Goal: Transaction & Acquisition: Purchase product/service

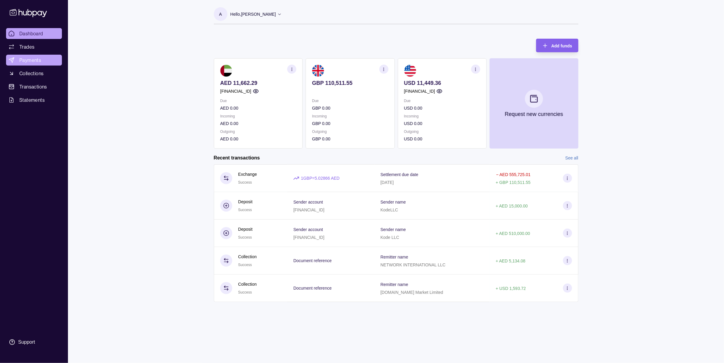
click at [41, 60] on link "Payments" at bounding box center [34, 60] width 56 height 11
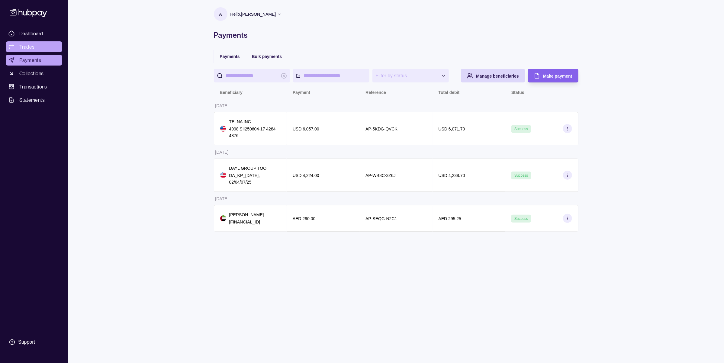
click at [27, 46] on span "Trades" at bounding box center [26, 46] width 15 height 7
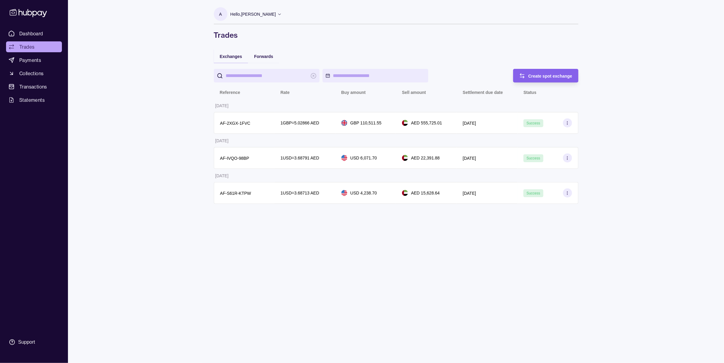
click at [314, 298] on div "A Hello, [PERSON_NAME] KODE LLC Account Terms and conditions Privacy policy Sig…" at bounding box center [396, 181] width 389 height 363
click at [529, 299] on div "A Hello, [PERSON_NAME] KODE LLC Account Terms and conditions Privacy policy Sig…" at bounding box center [396, 181] width 389 height 363
click at [23, 34] on span "Dashboard" at bounding box center [31, 33] width 24 height 7
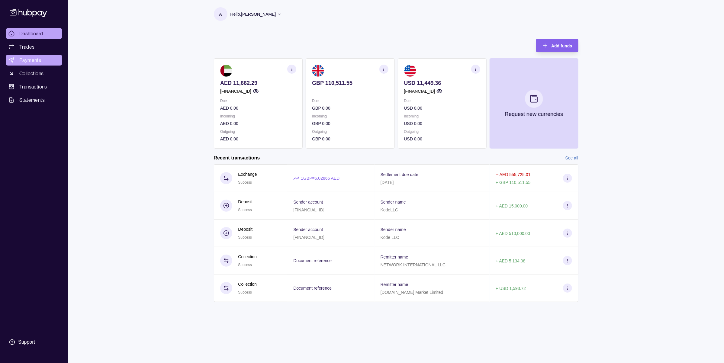
click at [13, 61] on icon at bounding box center [11, 60] width 6 height 6
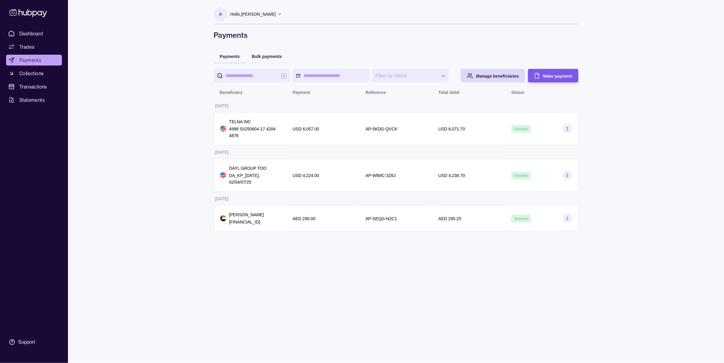
click at [564, 72] on div "Make payment" at bounding box center [557, 75] width 29 height 7
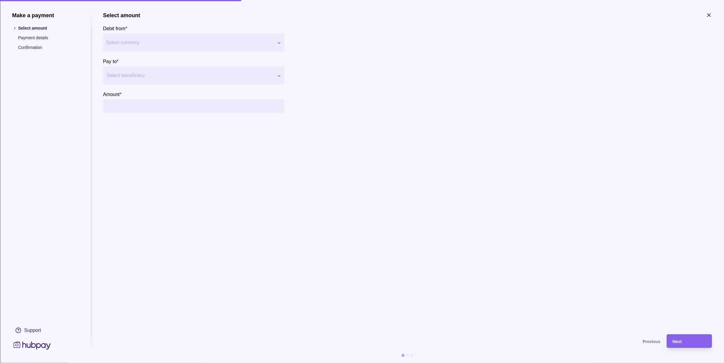
click at [154, 40] on span "Select currency" at bounding box center [190, 42] width 168 height 7
click at [129, 77] on div at bounding box center [190, 75] width 167 height 8
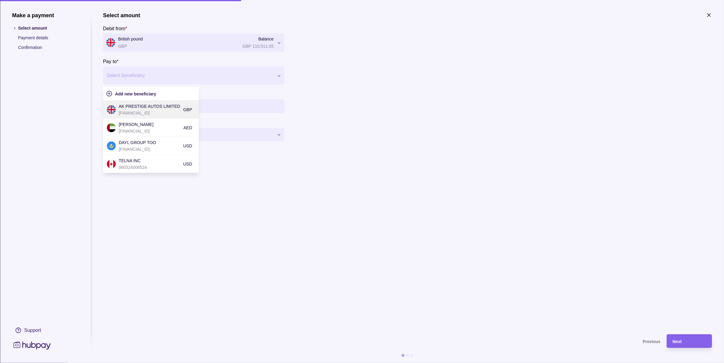
click at [149, 105] on p "AK PRESTIGE AUTOS LIMITED" at bounding box center [150, 106] width 62 height 7
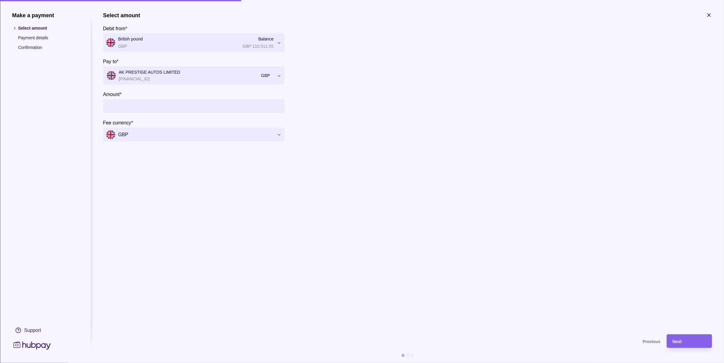
click at [145, 105] on input "Amount *" at bounding box center [199, 106] width 163 height 14
click at [169, 103] on input "Amount *" at bounding box center [199, 106] width 163 height 14
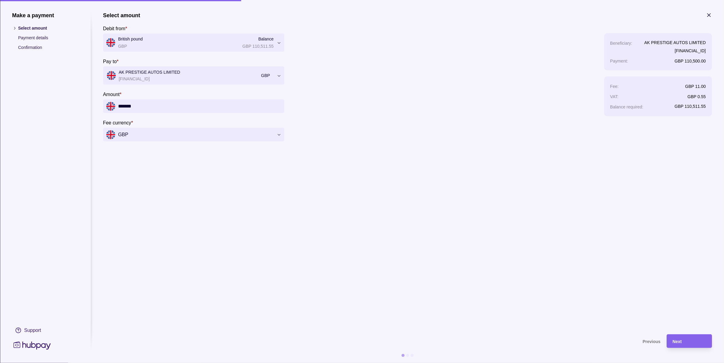
type input "*******"
click at [315, 253] on section "**********" at bounding box center [407, 170] width 609 height 316
click at [690, 345] on div "Next" at bounding box center [689, 341] width 33 height 7
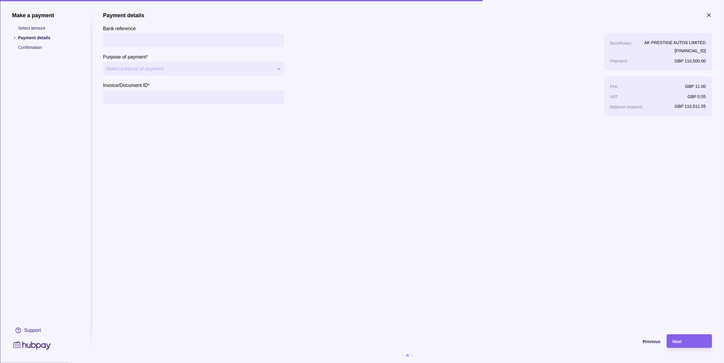
click at [131, 35] on input "Bank reference" at bounding box center [193, 41] width 175 height 14
click at [139, 67] on span "Select purpose of payment" at bounding box center [190, 68] width 168 height 7
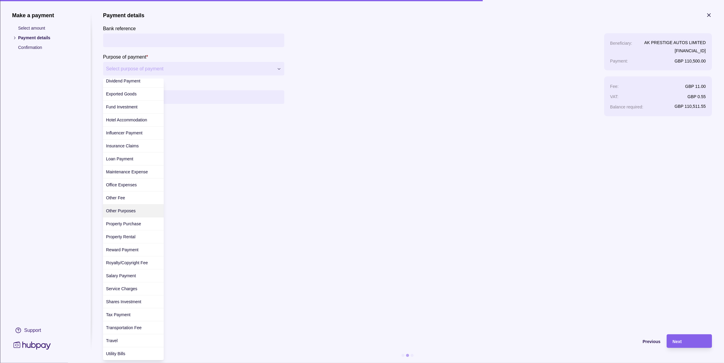
scroll to position [84, 0]
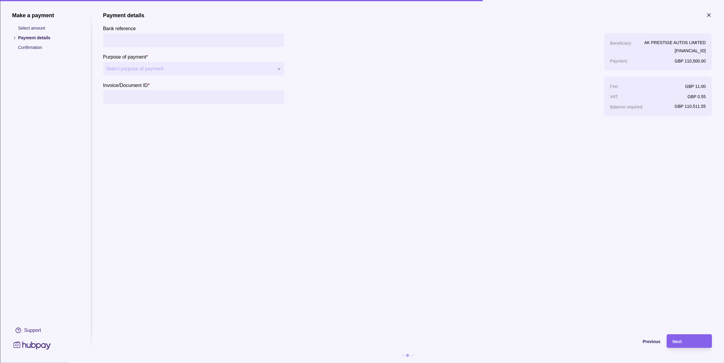
click at [353, 363] on div "**********" at bounding box center [362, 363] width 724 height 0
click at [173, 98] on input "Invoice/Document ID *" at bounding box center [193, 97] width 175 height 14
drag, startPoint x: 127, startPoint y: 97, endPoint x: 89, endPoint y: 93, distance: 38.6
click at [90, 93] on section "**********" at bounding box center [362, 187] width 700 height 351
click at [160, 95] on input "**********" at bounding box center [193, 97] width 175 height 14
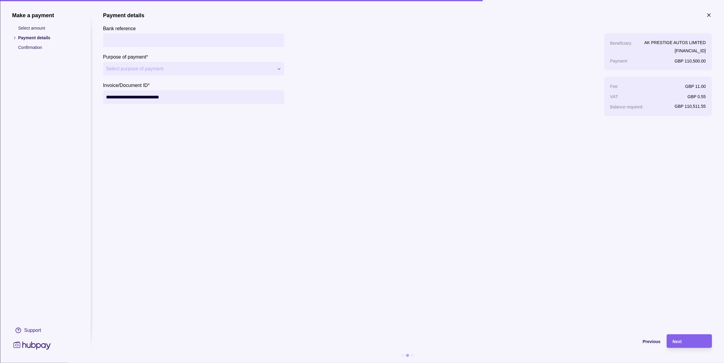
type input "**********"
click at [184, 153] on section "**********" at bounding box center [407, 170] width 609 height 316
click at [161, 68] on span "Select purpose of payment" at bounding box center [190, 68] width 168 height 7
click at [191, 69] on span "Select purpose of payment" at bounding box center [190, 68] width 168 height 7
click at [155, 73] on button "Select purpose of payment" at bounding box center [193, 69] width 181 height 14
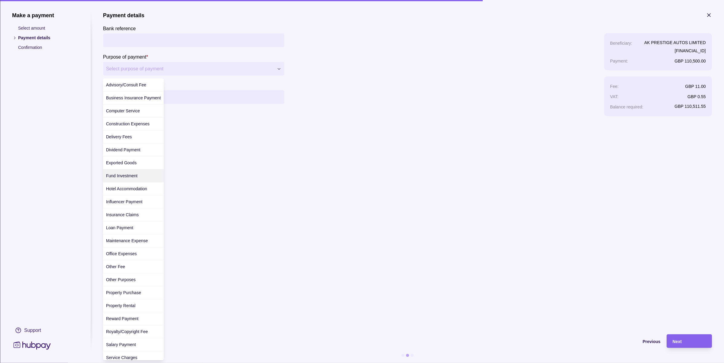
scroll to position [0, 0]
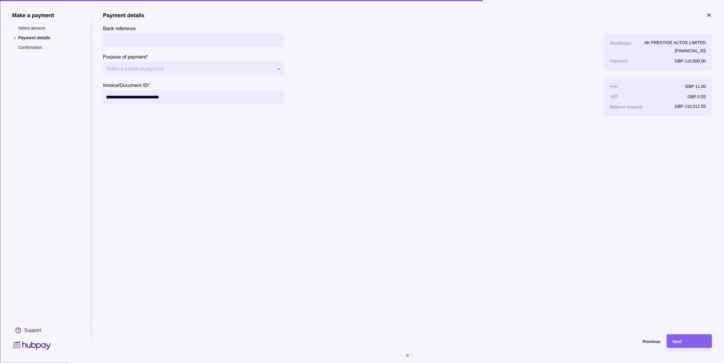
click at [117, 68] on span "Select purpose of payment" at bounding box center [190, 68] width 168 height 7
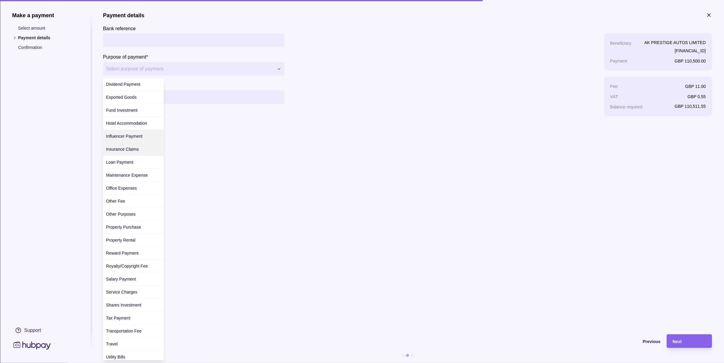
scroll to position [84, 0]
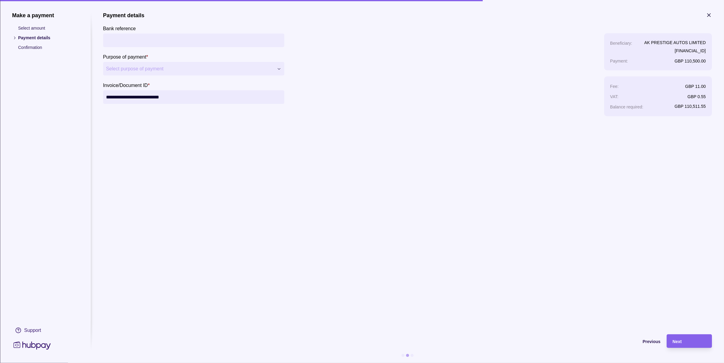
click at [184, 64] on button "Select purpose of payment" at bounding box center [193, 69] width 181 height 14
click at [114, 69] on span "Select purpose of payment" at bounding box center [190, 68] width 168 height 7
click at [24, 25] on p "Select amount" at bounding box center [48, 28] width 60 height 7
click at [23, 28] on p "Select amount" at bounding box center [48, 28] width 60 height 7
click at [649, 340] on span "Previous" at bounding box center [652, 341] width 18 height 5
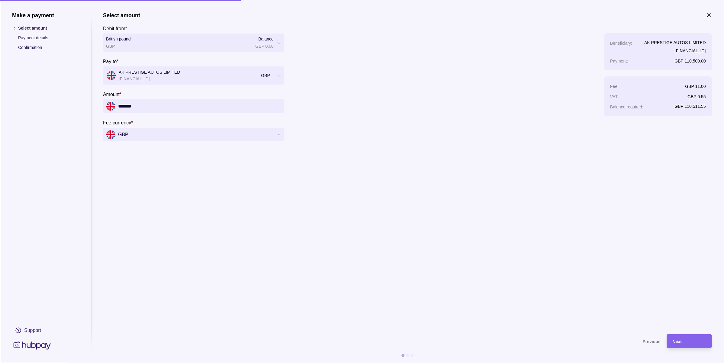
click at [398, 139] on section "**********" at bounding box center [407, 76] width 609 height 129
click at [680, 343] on span "Next" at bounding box center [677, 341] width 9 height 5
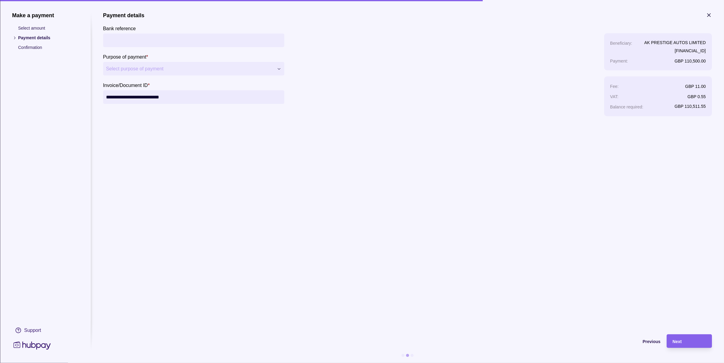
click at [125, 363] on div "**********" at bounding box center [362, 363] width 724 height 0
click at [392, 221] on section "**********" at bounding box center [407, 170] width 609 height 316
click at [150, 70] on span "Select purpose of payment" at bounding box center [190, 68] width 168 height 7
drag, startPoint x: 341, startPoint y: 177, endPoint x: 174, endPoint y: 76, distance: 195.3
click at [341, 177] on section "**********" at bounding box center [407, 170] width 609 height 316
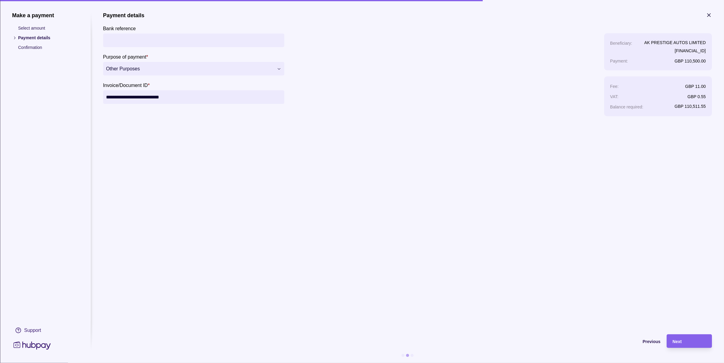
click at [326, 176] on section "**********" at bounding box center [407, 170] width 609 height 316
click at [703, 342] on div "Next" at bounding box center [689, 341] width 33 height 7
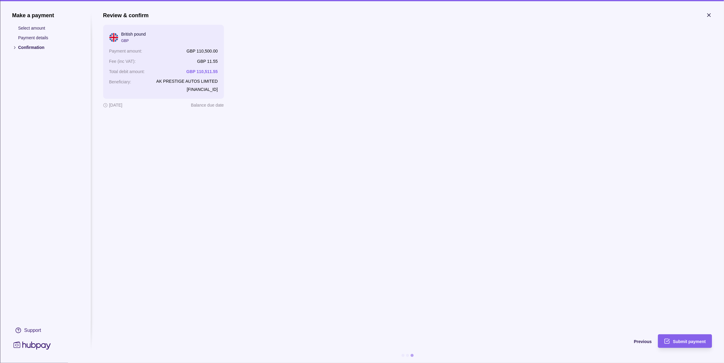
click at [167, 195] on div "Review & confirm British pound GBP Payment amount : GBP 110,500.00 Fee (inc VAT…" at bounding box center [407, 170] width 609 height 316
click at [639, 340] on span "Previous" at bounding box center [643, 341] width 18 height 5
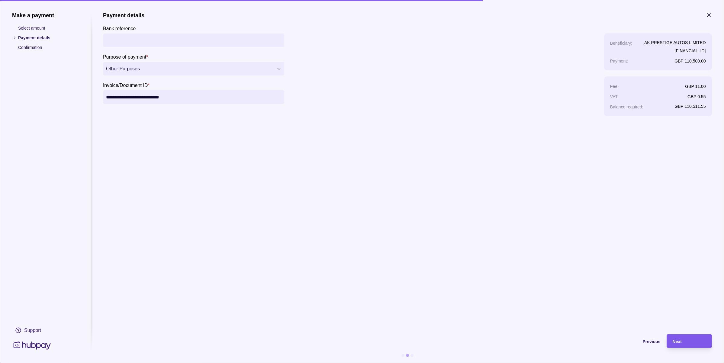
click at [682, 343] on span "Next" at bounding box center [677, 341] width 9 height 5
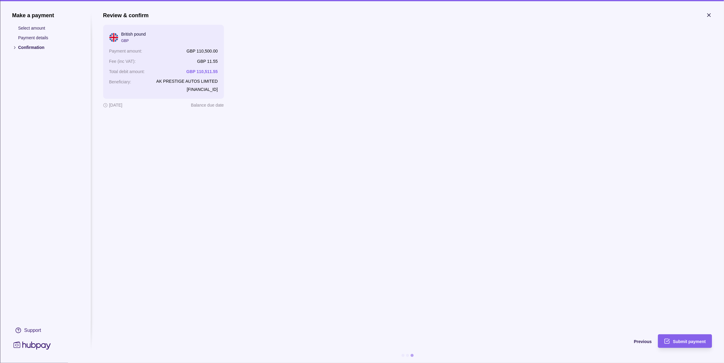
click at [163, 163] on div "Review & confirm British pound GBP Payment amount : GBP 110,500.00 Fee (inc VAT…" at bounding box center [407, 170] width 609 height 316
click at [160, 167] on div "Review & confirm British pound GBP Payment amount : GBP 110,500.00 Fee (inc VAT…" at bounding box center [407, 170] width 609 height 316
click at [166, 182] on div "Review & confirm British pound GBP Payment amount : GBP 110,500.00 Fee (inc VAT…" at bounding box center [407, 170] width 609 height 316
click at [703, 340] on span "Submit payment" at bounding box center [689, 341] width 33 height 5
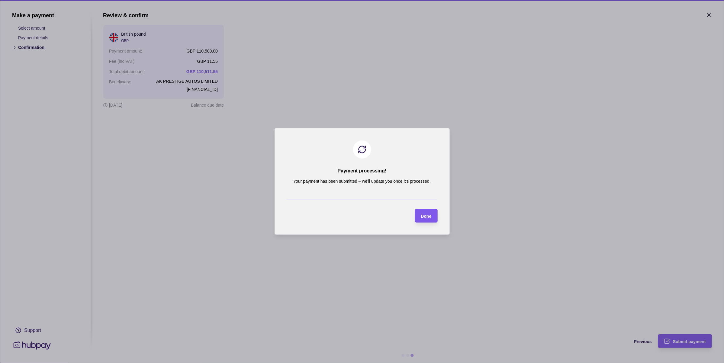
click at [425, 214] on span "Done" at bounding box center [426, 216] width 11 height 5
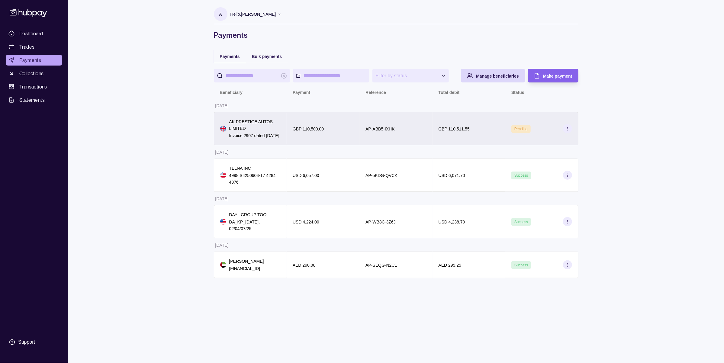
click at [274, 125] on p "AK PRESTIGE AUTOS LIMITED" at bounding box center [254, 124] width 51 height 13
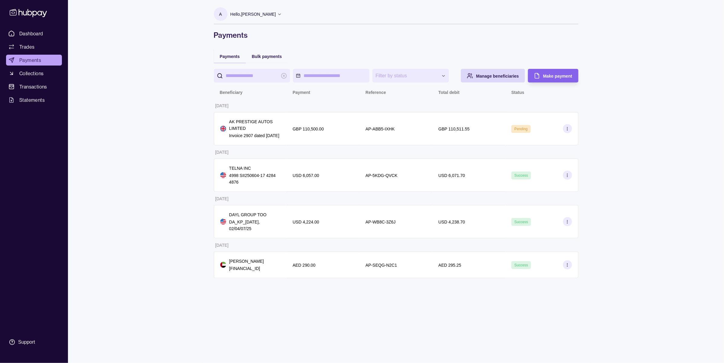
click at [151, 124] on html "**********" at bounding box center [362, 181] width 724 height 363
click at [49, 35] on link "Dashboard" at bounding box center [34, 33] width 56 height 11
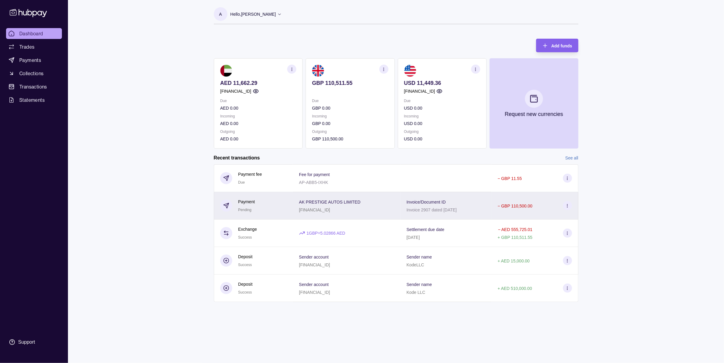
click at [470, 211] on div "Invoice/Document ID Invoice 2907 dated [DATE]" at bounding box center [446, 205] width 79 height 15
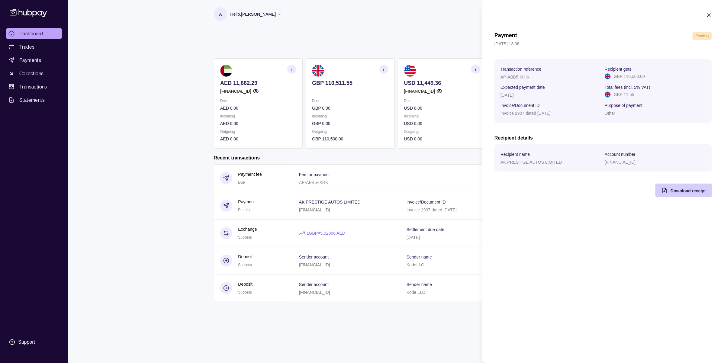
click at [694, 190] on span "Download receipt" at bounding box center [688, 191] width 35 height 5
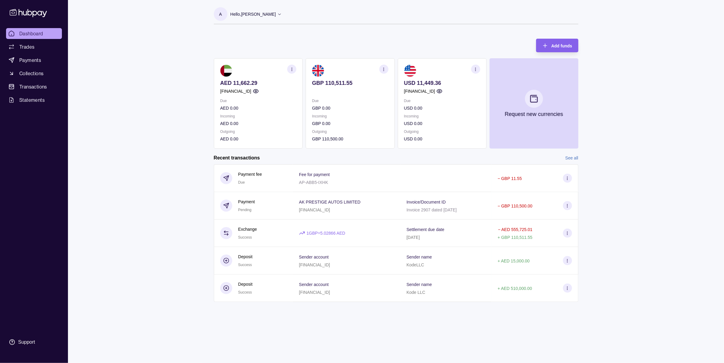
click at [31, 54] on html "Dashboard Trades Payments Collections Transactions Statements Support A Hello, …" at bounding box center [362, 181] width 724 height 363
click at [30, 60] on span "Payments" at bounding box center [30, 60] width 22 height 7
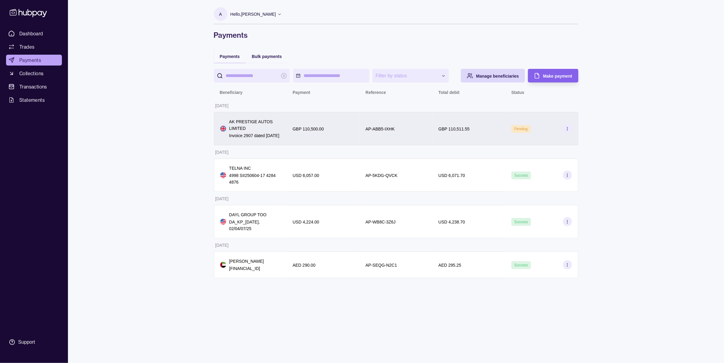
click at [481, 128] on div "GBP 110,511.55" at bounding box center [469, 128] width 73 height 33
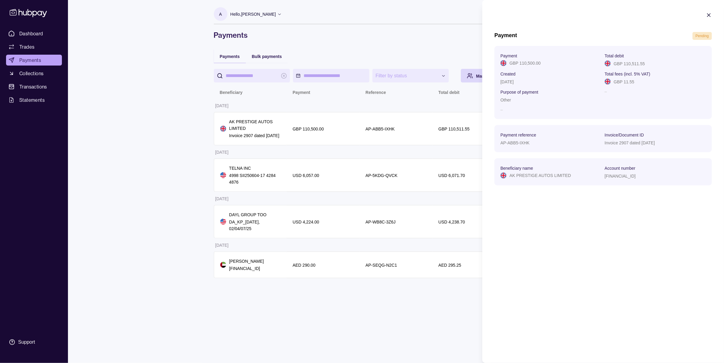
click at [115, 84] on html "**********" at bounding box center [362, 181] width 724 height 363
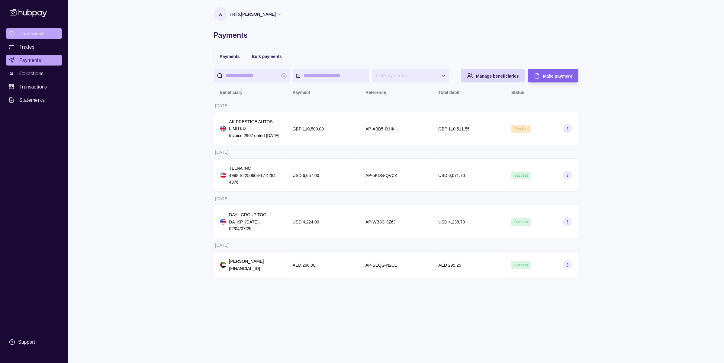
click at [36, 33] on span "Dashboard" at bounding box center [31, 33] width 24 height 7
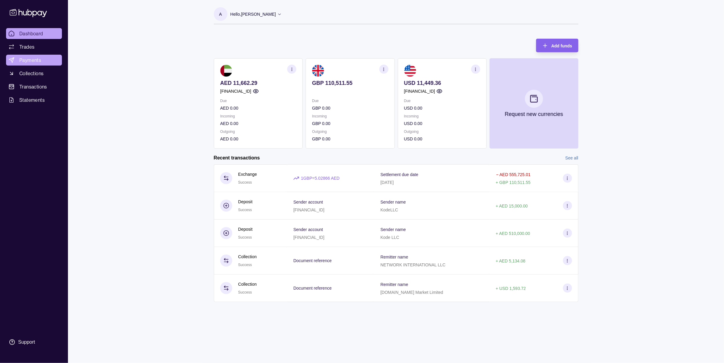
click at [26, 58] on span "Payments" at bounding box center [30, 60] width 22 height 7
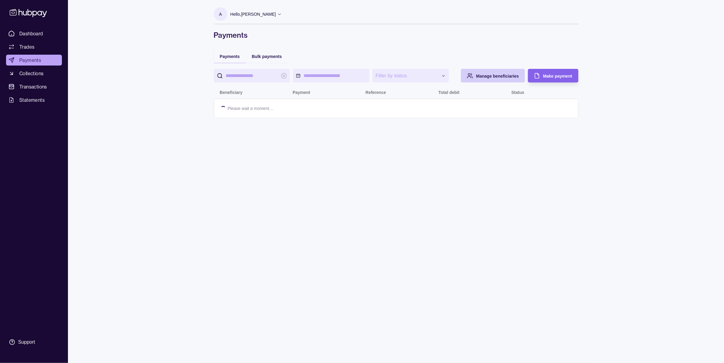
click at [496, 76] on span "Manage beneficiaries" at bounding box center [497, 76] width 43 height 5
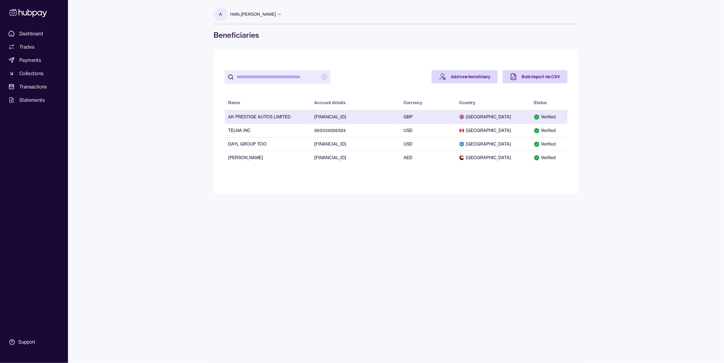
click at [508, 118] on span "United Kingdom" at bounding box center [493, 117] width 67 height 6
click at [419, 117] on td "GBP" at bounding box center [428, 117] width 56 height 14
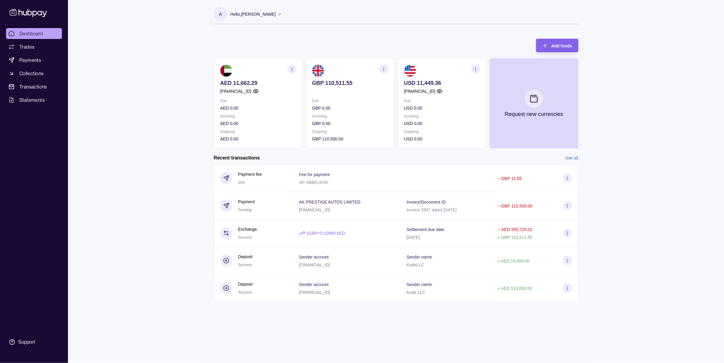
click at [692, 115] on div "Dashboard Trades Payments Collections Transactions Statements Support A Hello, …" at bounding box center [362, 181] width 724 height 363
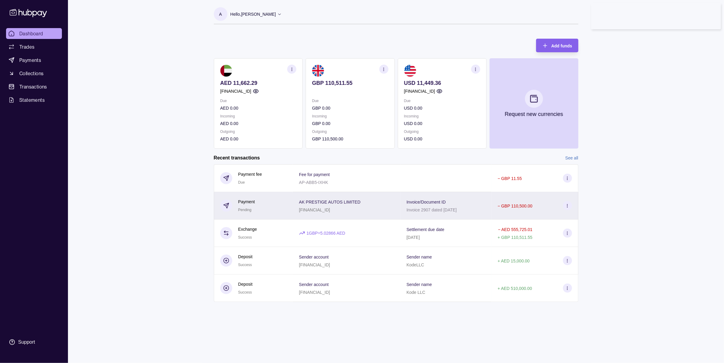
click at [489, 209] on div "Invoice/Document ID Invoice 2907 dated [DATE]" at bounding box center [446, 206] width 91 height 28
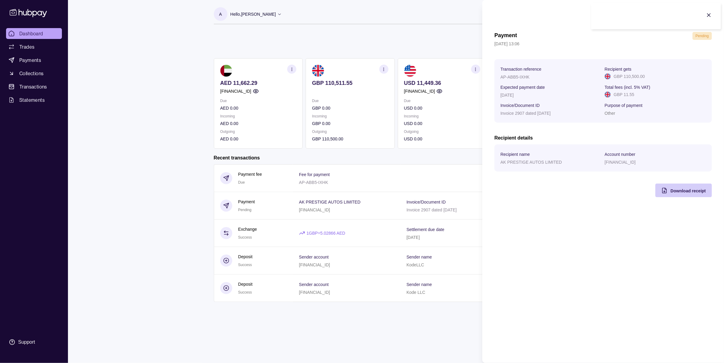
click at [688, 196] on div "Download receipt" at bounding box center [679, 191] width 53 height 14
click at [710, 17] on icon "button" at bounding box center [709, 15] width 6 height 6
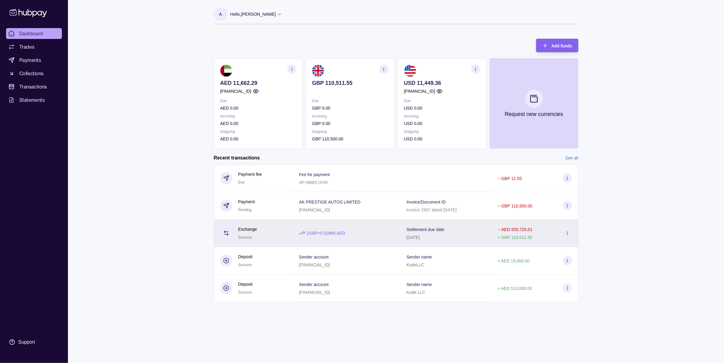
click at [379, 225] on div "1 GBP = 5.02866 AED" at bounding box center [347, 234] width 108 height 28
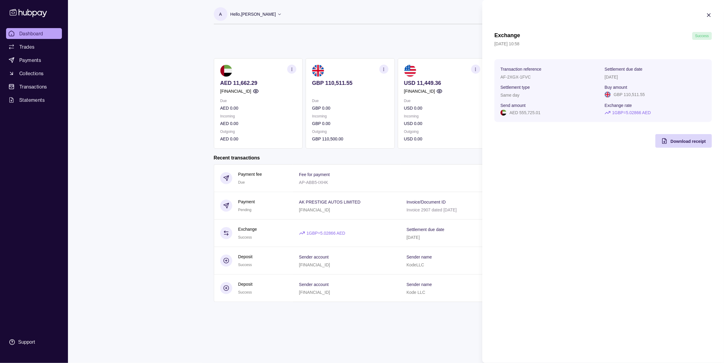
click at [592, 240] on div "Exchange Success 11 Sep 2025 | 10:58 Transaction reference AF-2XGX-1FVC Settlem…" at bounding box center [604, 181] width 242 height 363
click at [709, 15] on icon "button" at bounding box center [709, 15] width 6 height 6
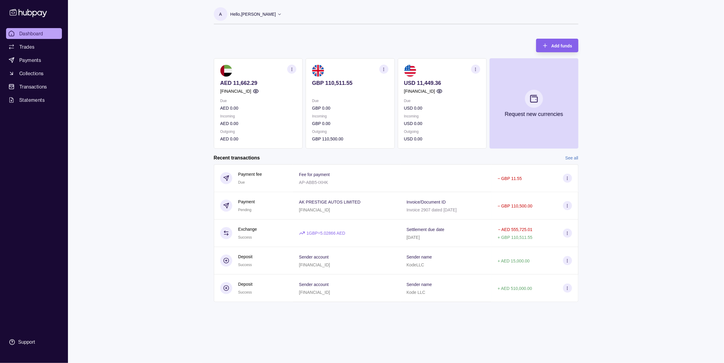
click at [601, 191] on div "Dashboard Trades Payments Collections Transactions Statements Support A Hello, …" at bounding box center [362, 181] width 724 height 363
